Goal: Complete application form: Complete application form

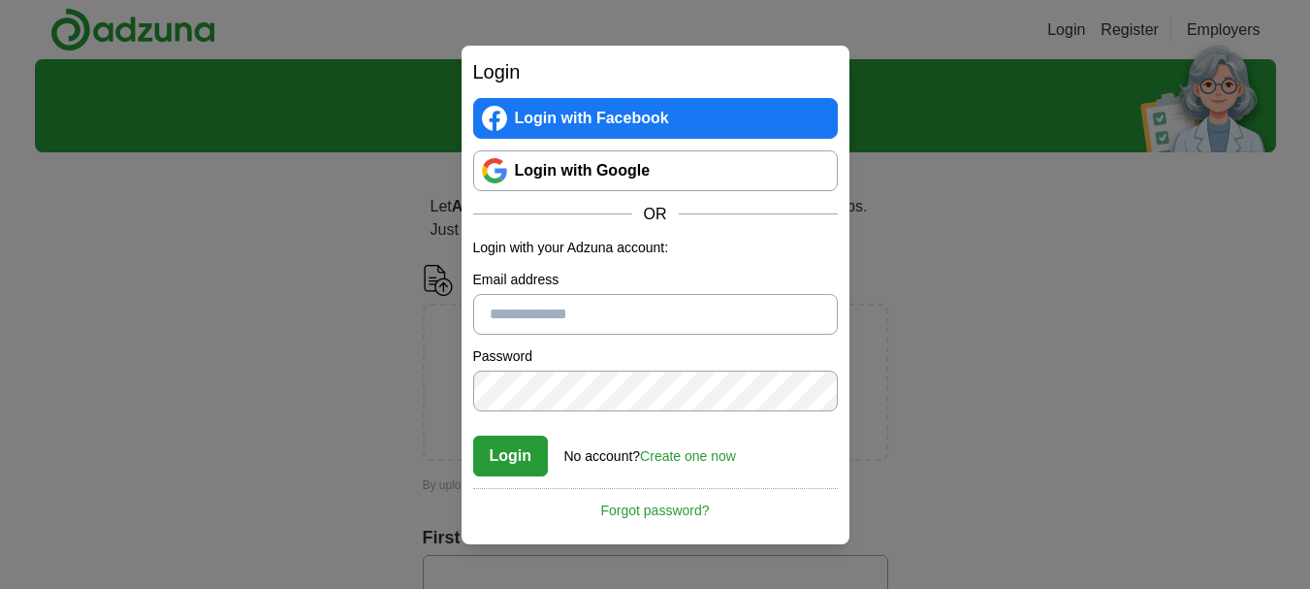
click at [603, 167] on link "Login with Google" at bounding box center [655, 170] width 365 height 41
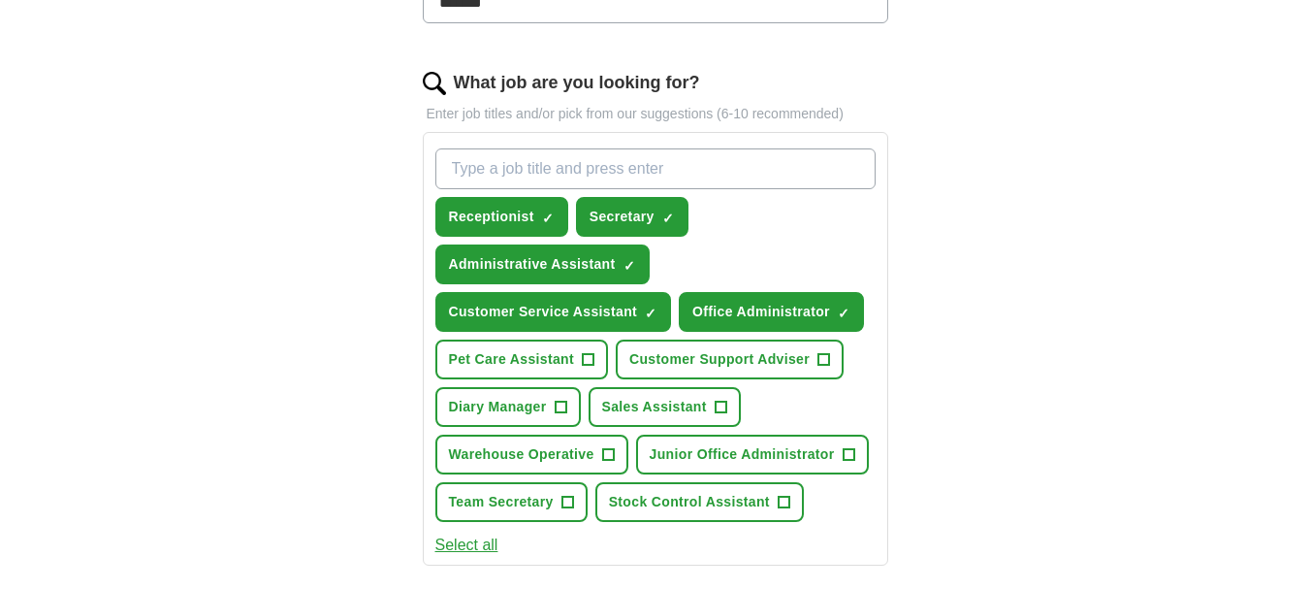
scroll to position [679, 0]
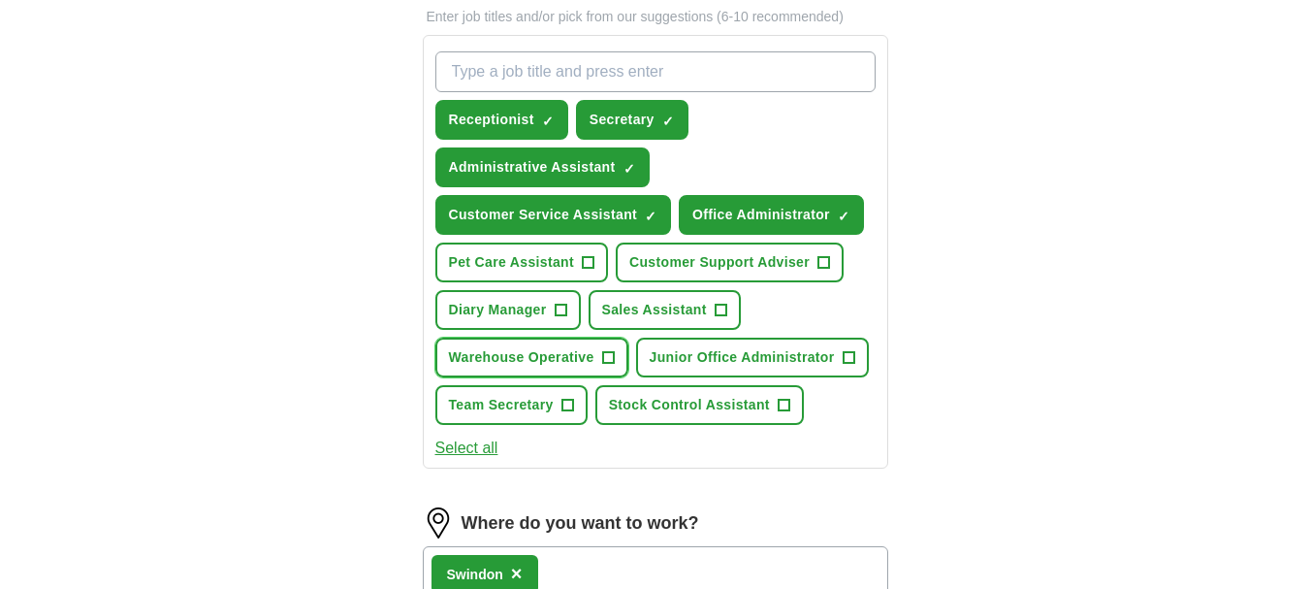
click at [604, 354] on span "+" at bounding box center [608, 358] width 12 height 16
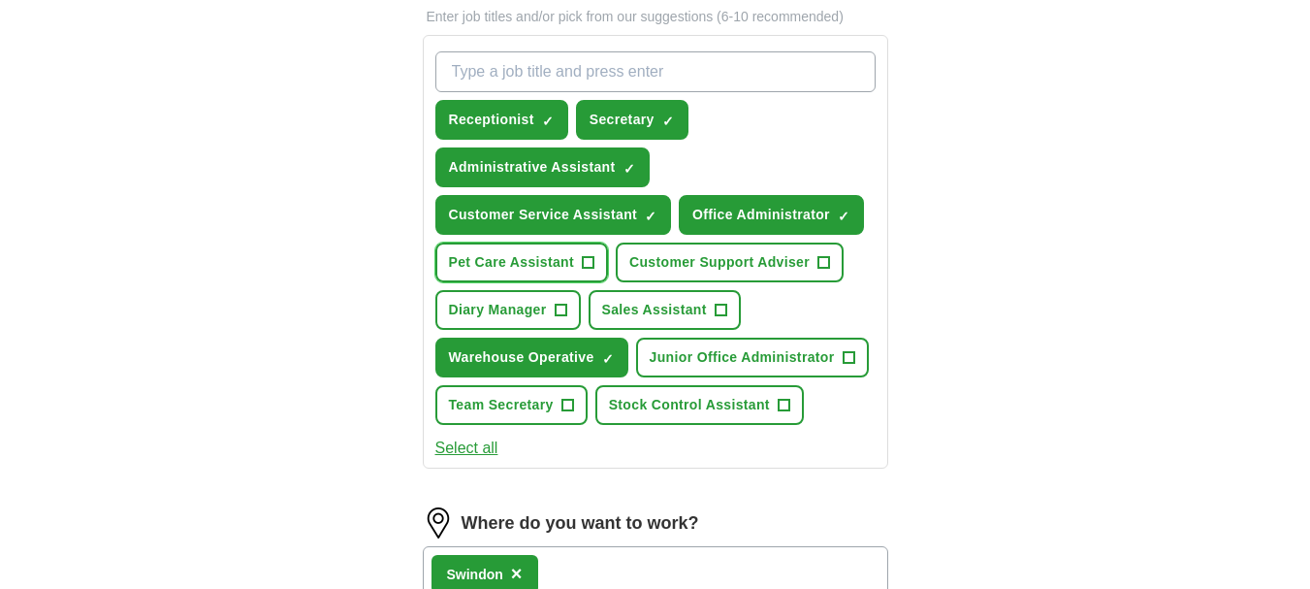
click at [552, 255] on span "Pet Care Assistant" at bounding box center [512, 262] width 126 height 20
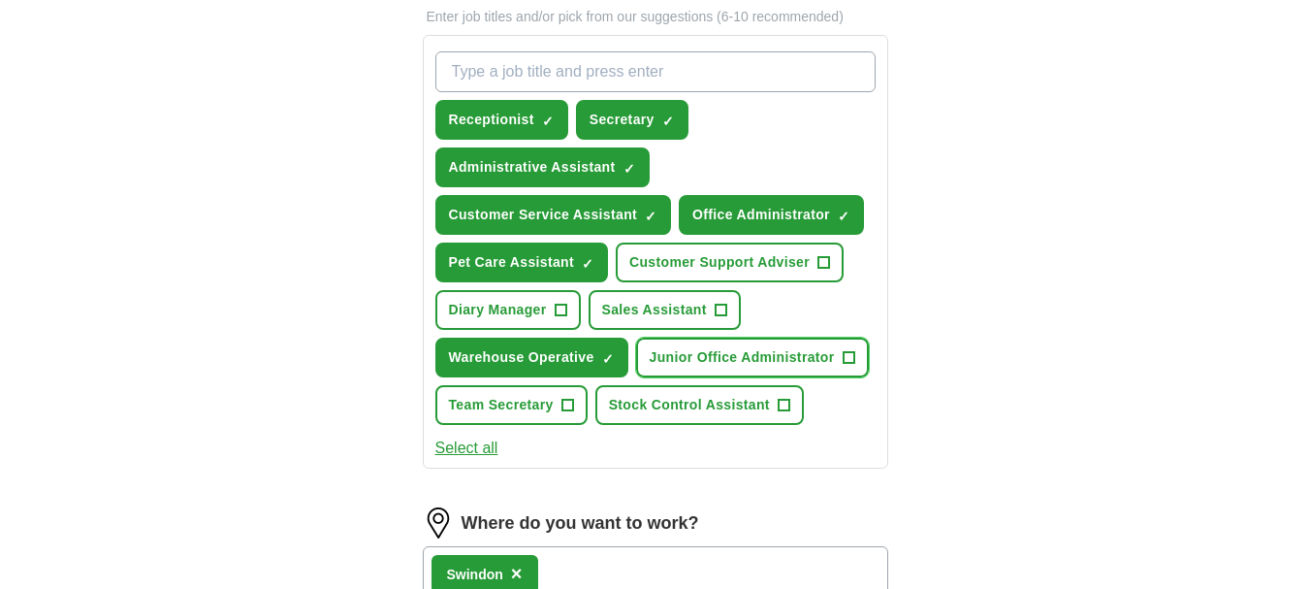
click at [822, 368] on button "Junior Office Administrator +" at bounding box center [752, 358] width 233 height 40
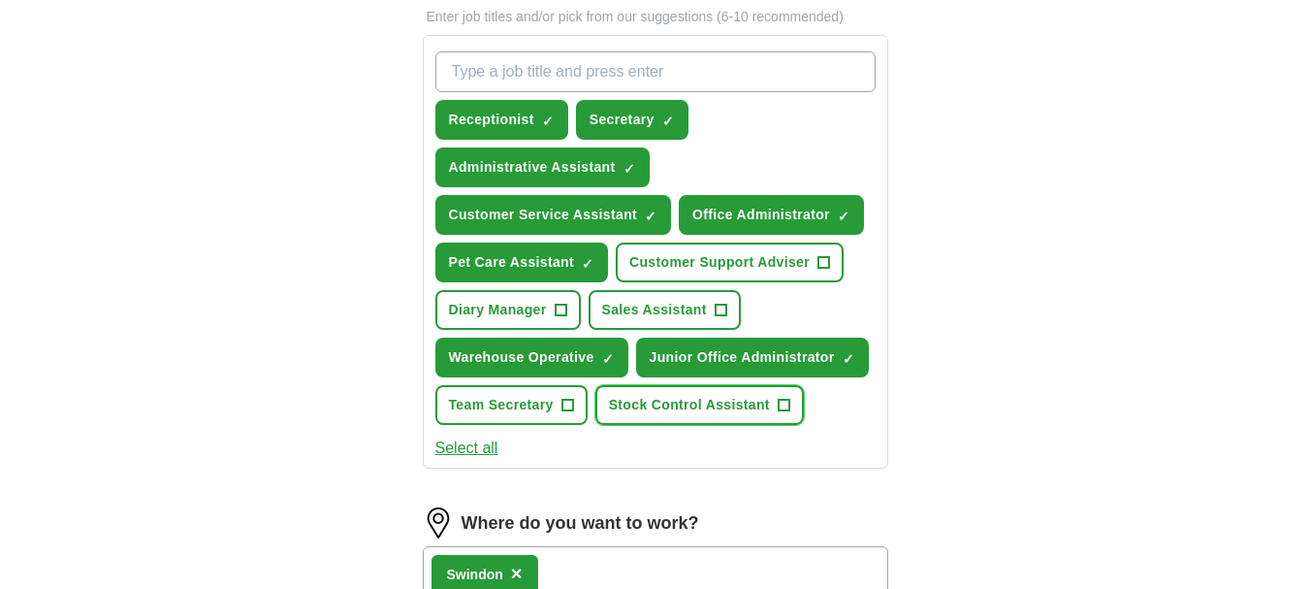
click at [765, 407] on span "Stock Control Assistant" at bounding box center [689, 405] width 161 height 20
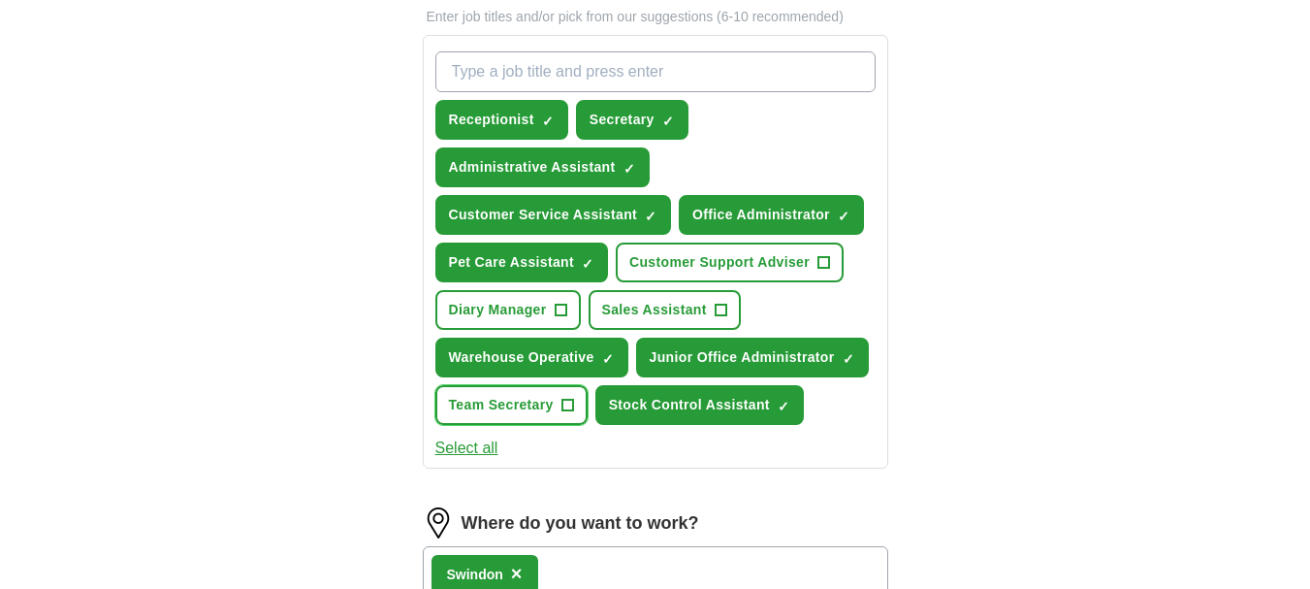
click at [542, 402] on span "Team Secretary" at bounding box center [501, 405] width 105 height 20
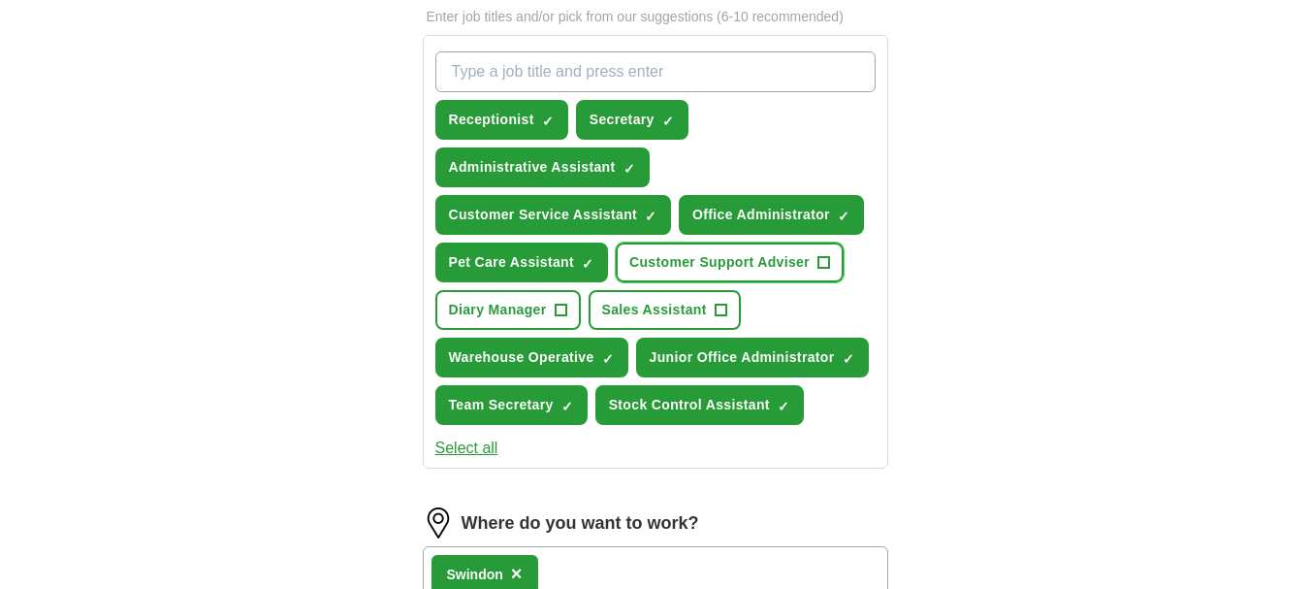
click at [816, 262] on button "Customer Support Adviser +" at bounding box center [730, 263] width 228 height 40
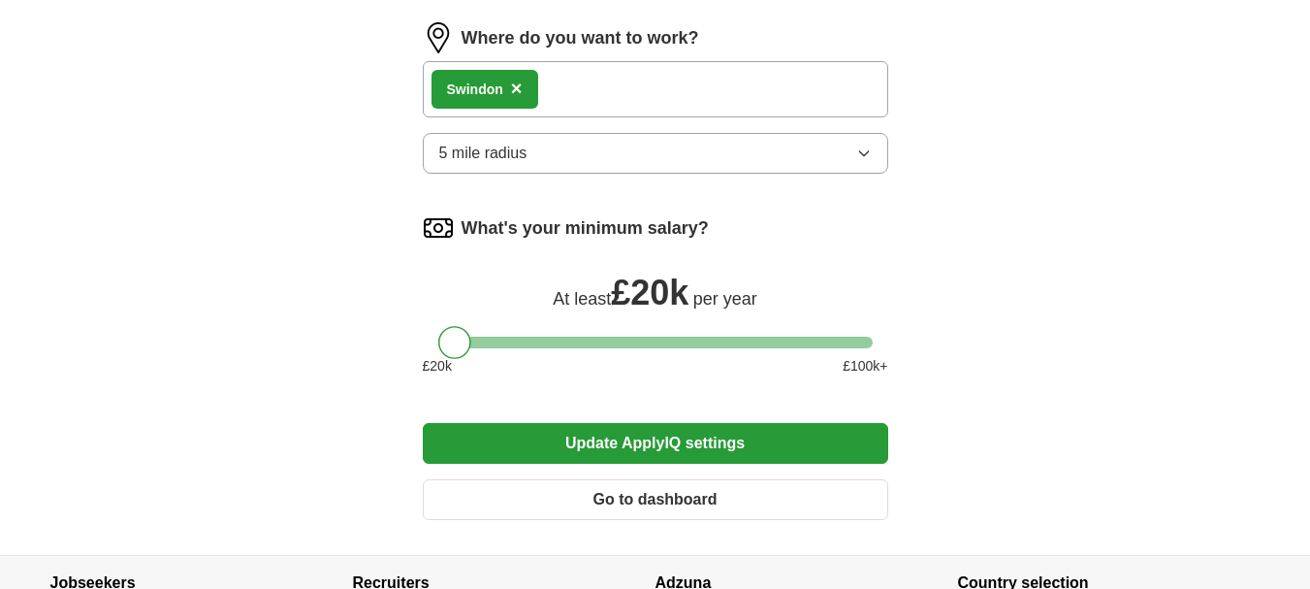
scroll to position [1261, 0]
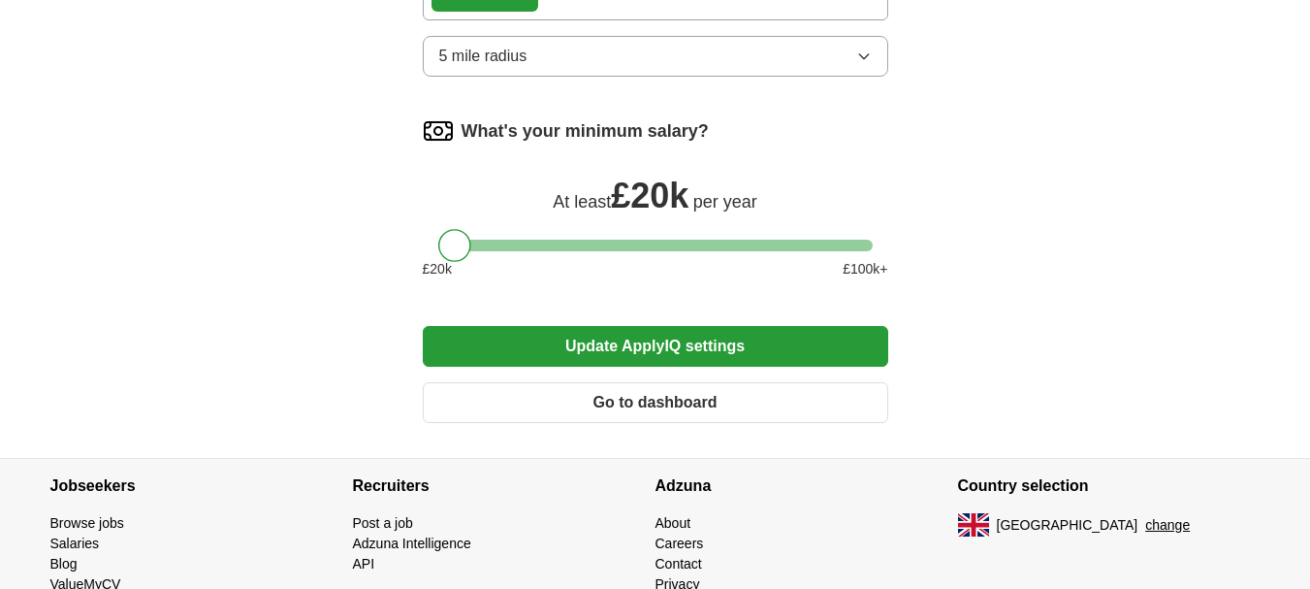
click at [745, 337] on button "Update ApplyIQ settings" at bounding box center [656, 346] width 466 height 41
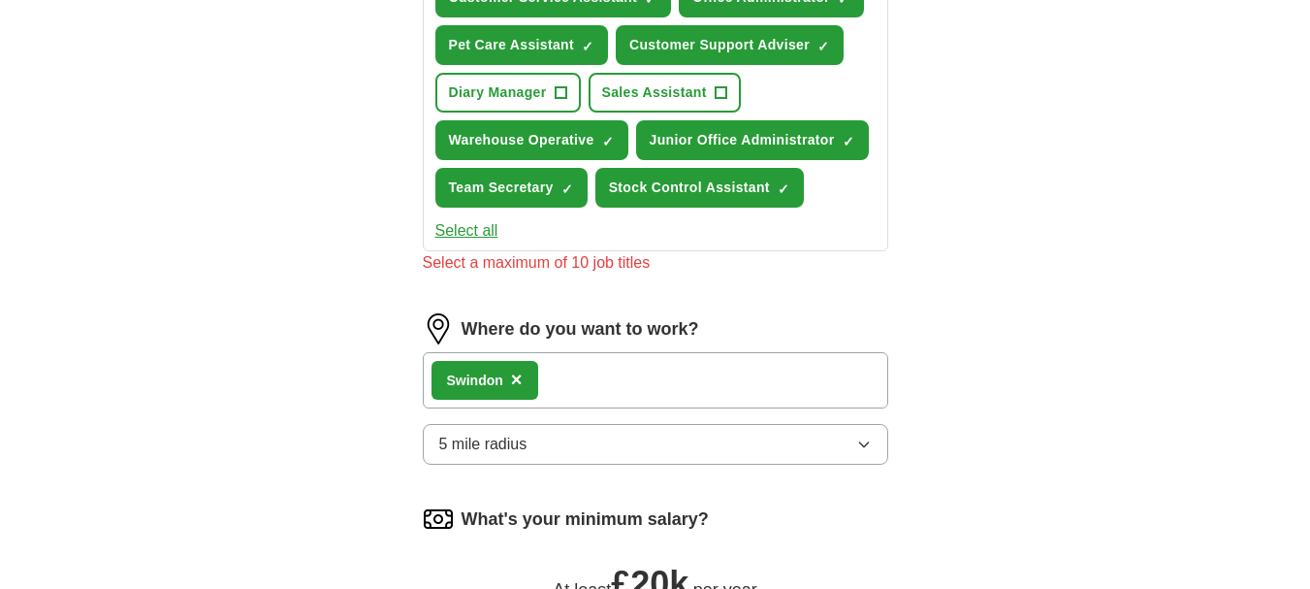
scroll to position [702, 0]
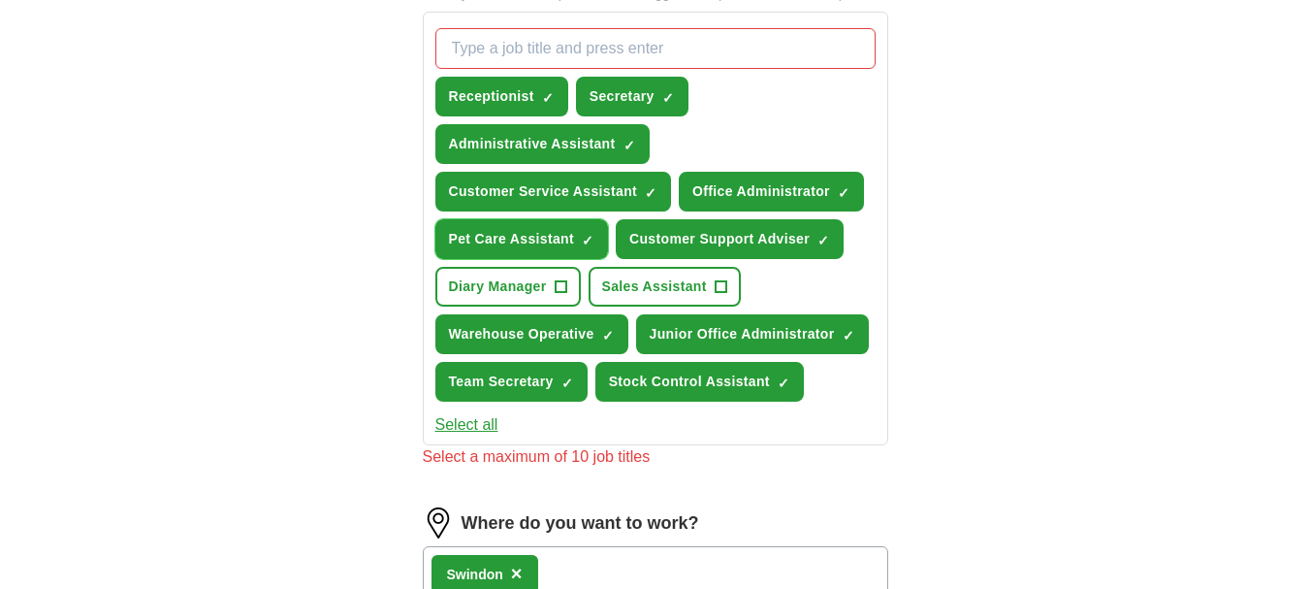
click at [524, 233] on span "Pet Care Assistant" at bounding box center [512, 239] width 126 height 20
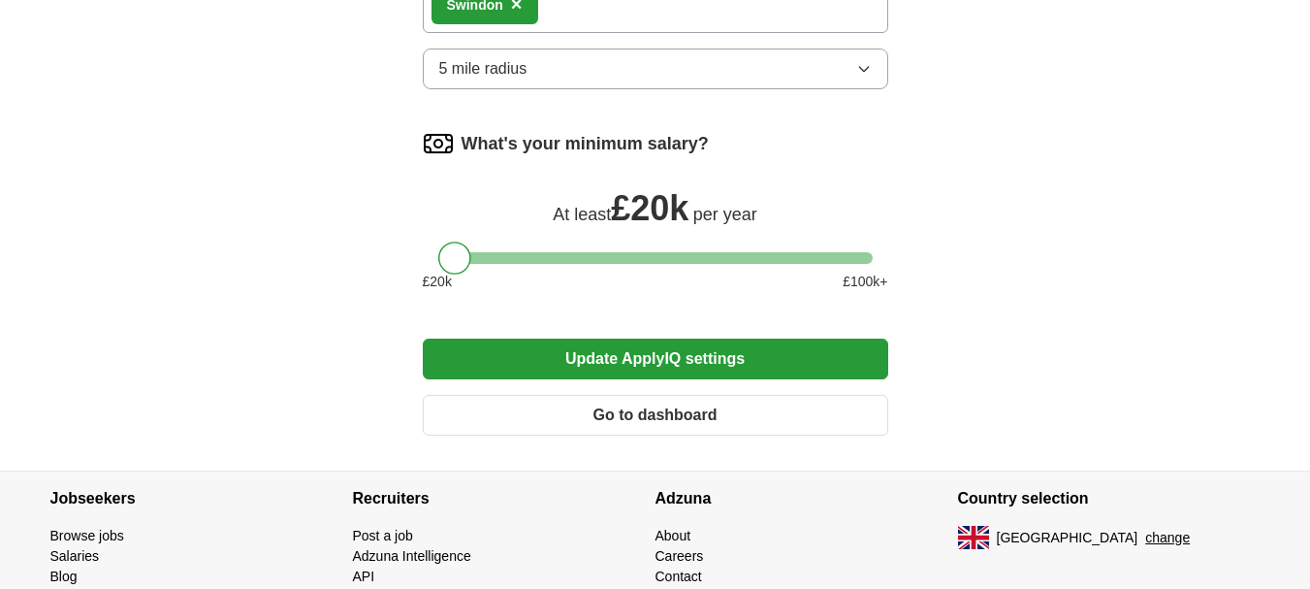
scroll to position [1346, 0]
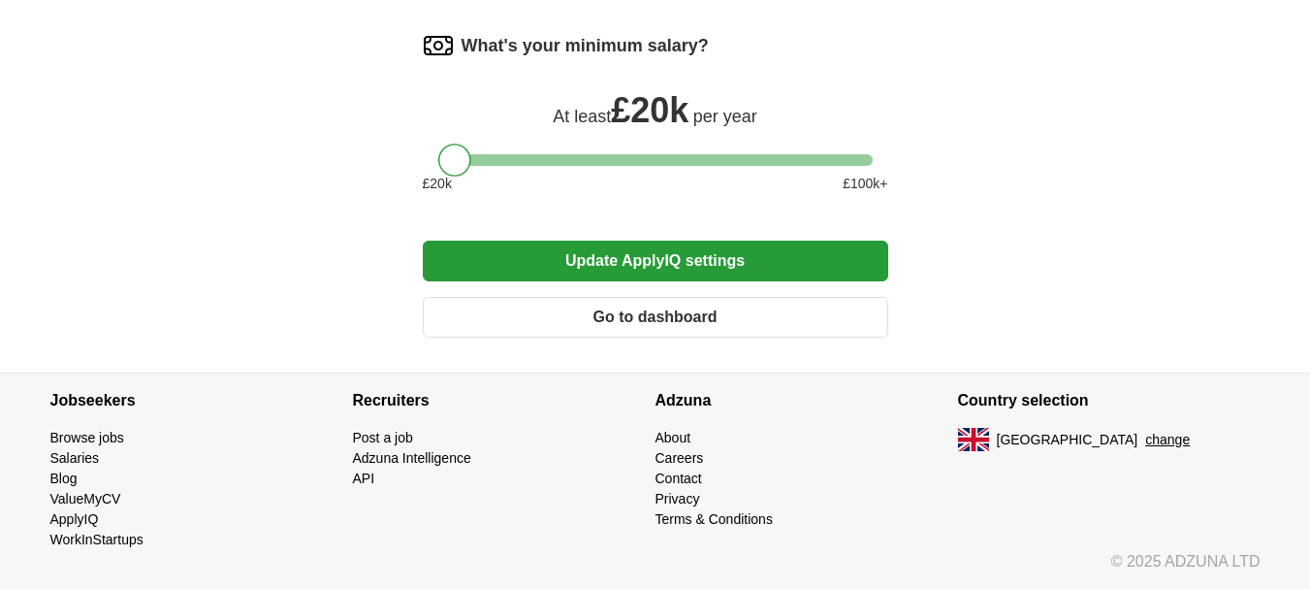
click at [670, 254] on button "Update ApplyIQ settings" at bounding box center [656, 261] width 466 height 41
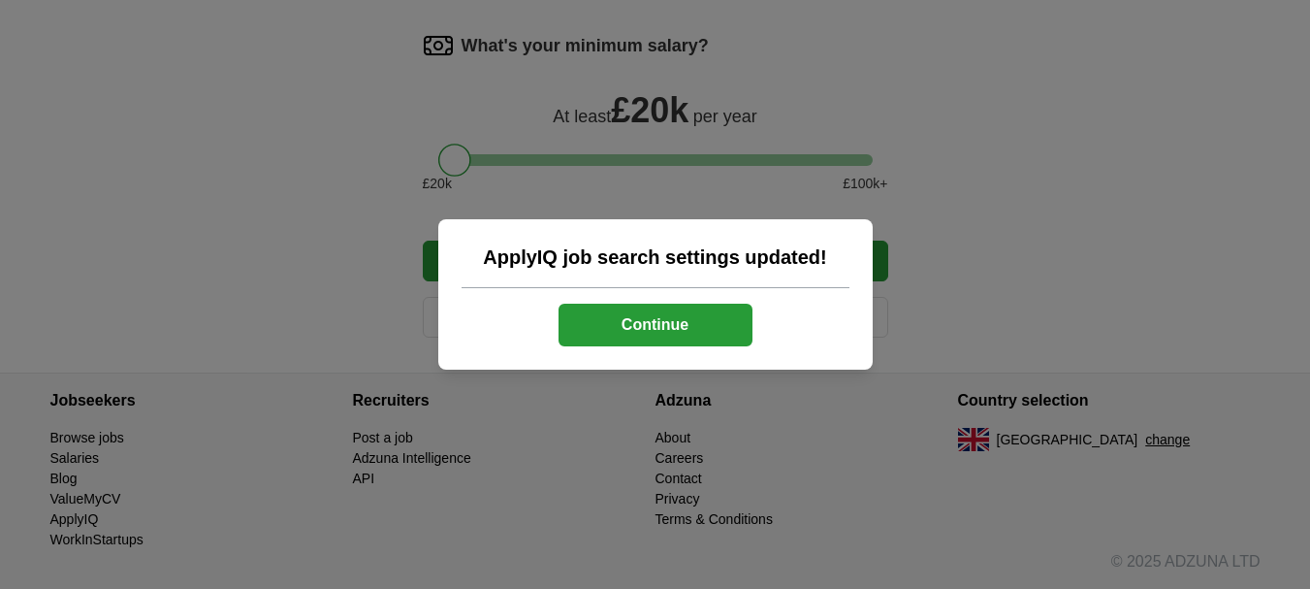
click at [682, 326] on button "Continue" at bounding box center [656, 325] width 194 height 43
